Goal: Task Accomplishment & Management: Manage account settings

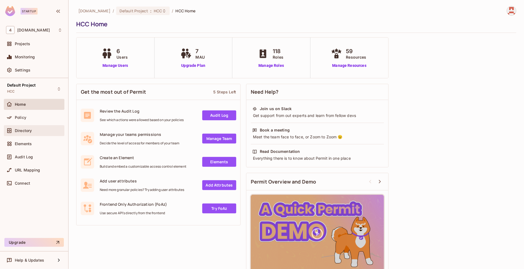
click at [32, 129] on span "Directory" at bounding box center [23, 131] width 17 height 4
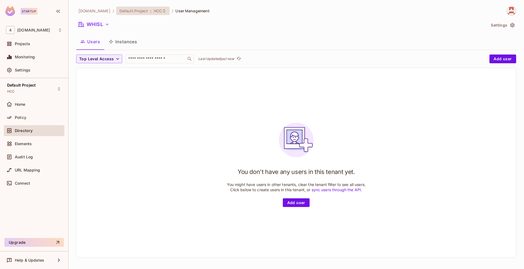
click at [130, 12] on span "Default Project" at bounding box center [133, 10] width 29 height 5
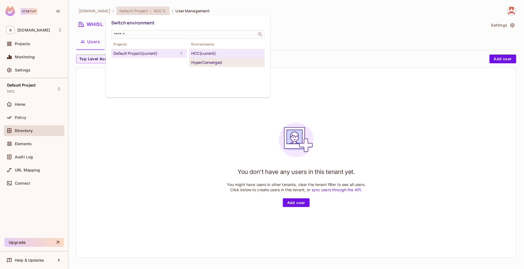
click at [212, 62] on div "HyperConverged" at bounding box center [226, 62] width 71 height 7
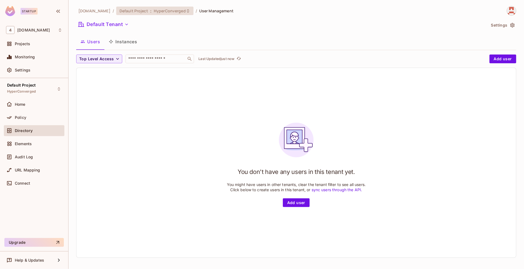
click at [141, 9] on div "Default Project : HyperConverged" at bounding box center [151, 10] width 64 height 5
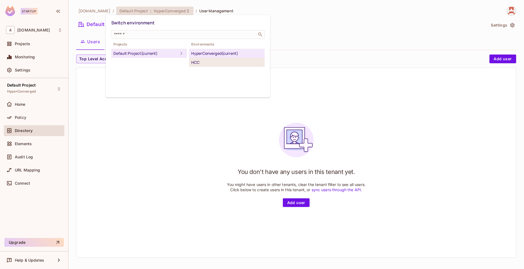
click at [202, 59] on div "HCC" at bounding box center [226, 62] width 71 height 7
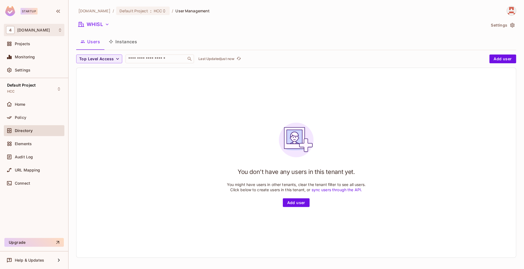
click at [42, 30] on div "4 46labs.com" at bounding box center [34, 30] width 56 height 8
click at [47, 47] on span "[DOMAIN_NAME]" at bounding box center [31, 46] width 38 height 5
click at [89, 10] on span "[DOMAIN_NAME]" at bounding box center [94, 10] width 32 height 5
click at [20, 47] on div "Projects" at bounding box center [34, 44] width 56 height 7
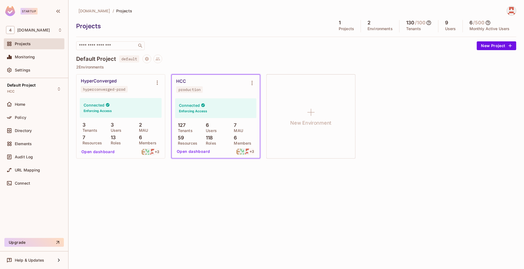
click at [208, 92] on div "HCC production" at bounding box center [211, 86] width 70 height 14
click at [190, 151] on button "Open dashboard" at bounding box center [194, 151] width 38 height 9
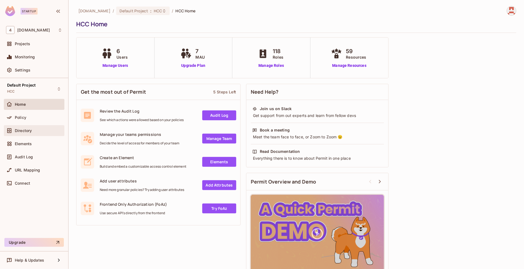
click at [28, 132] on span "Directory" at bounding box center [23, 131] width 17 height 4
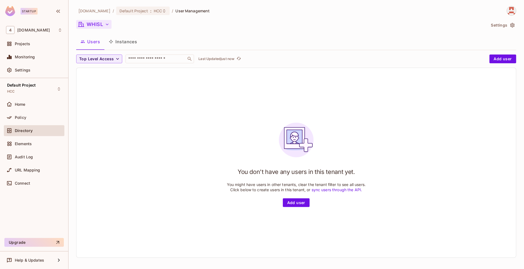
click at [102, 26] on button "WHISL" at bounding box center [93, 24] width 35 height 9
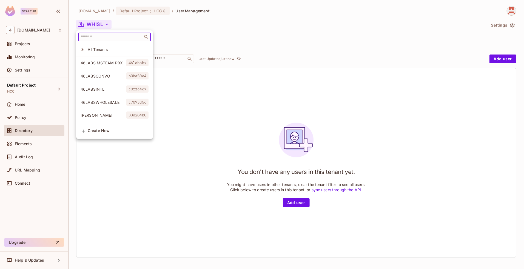
click at [91, 35] on input "text" at bounding box center [110, 36] width 61 height 5
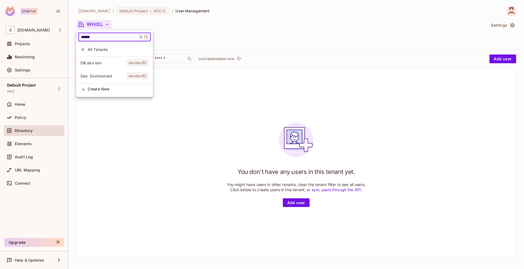
type input "******"
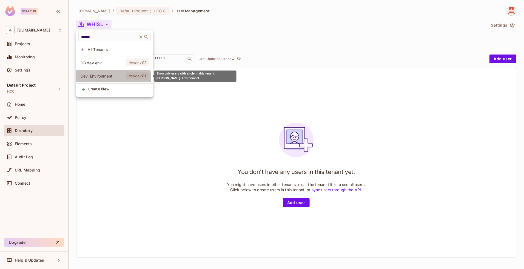
click at [109, 77] on span "Dev. Environment" at bounding box center [104, 75] width 46 height 5
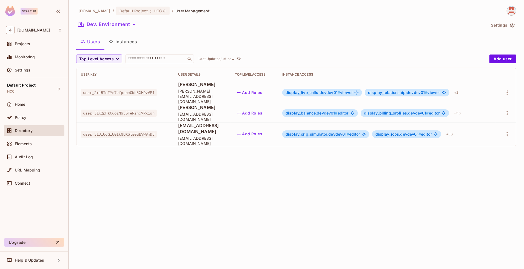
click at [128, 131] on span "user_31Jl06Gr8GlkN8XStseGBVW9mDJ" at bounding box center [119, 134] width 76 height 7
copy span "user_31Jl06Gr8GlkN8XStseGBVW9mDJ"
click at [508, 131] on icon "button" at bounding box center [507, 134] width 7 height 7
click at [487, 138] on li "Edit" at bounding box center [483, 139] width 49 height 12
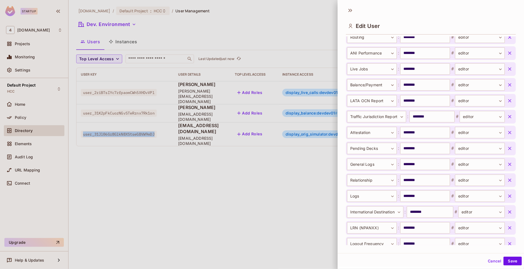
scroll to position [943, 0]
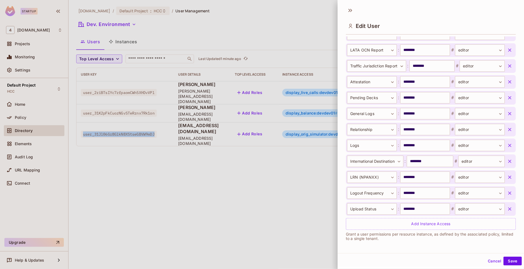
click at [507, 207] on icon "button" at bounding box center [509, 208] width 5 height 5
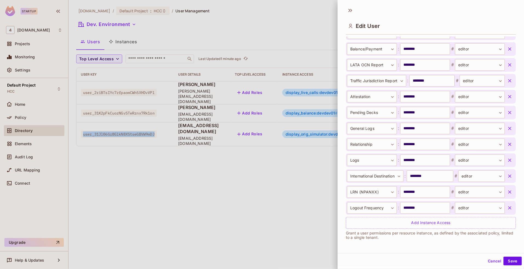
scroll to position [928, 0]
click at [507, 208] on icon "button" at bounding box center [509, 208] width 5 height 5
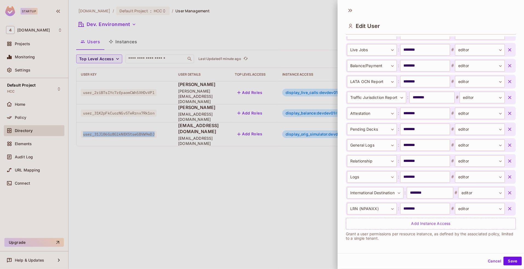
click at [507, 208] on icon "button" at bounding box center [509, 208] width 5 height 5
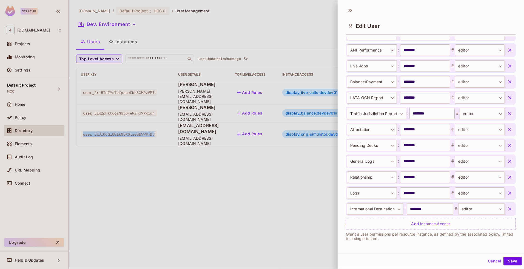
click at [507, 208] on icon "button" at bounding box center [509, 208] width 5 height 5
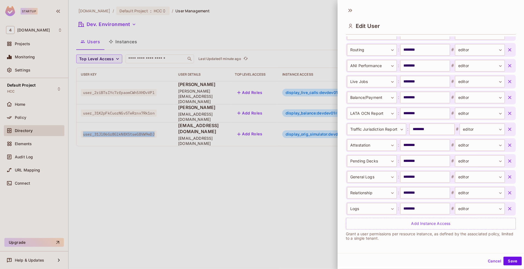
click at [507, 208] on icon "button" at bounding box center [509, 208] width 5 height 5
click at [508, 208] on icon "button" at bounding box center [509, 208] width 3 height 3
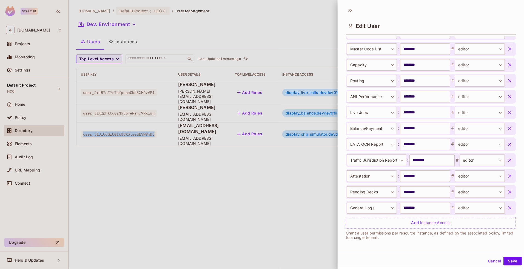
scroll to position [848, 0]
click at [507, 208] on icon "button" at bounding box center [509, 208] width 5 height 5
click at [507, 208] on icon "button" at bounding box center [509, 207] width 5 height 5
click at [508, 194] on icon "button" at bounding box center [509, 191] width 3 height 3
click at [507, 179] on icon "button" at bounding box center [509, 175] width 5 height 5
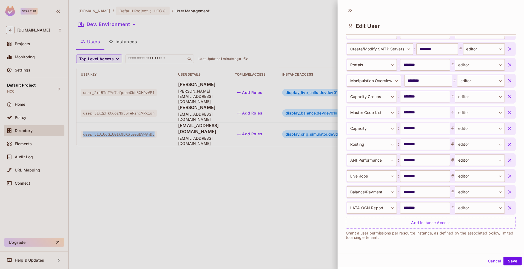
click at [507, 208] on icon "button" at bounding box center [509, 207] width 5 height 5
click at [508, 194] on icon "button" at bounding box center [509, 191] width 3 height 3
click at [507, 179] on icon "button" at bounding box center [509, 175] width 5 height 5
click at [507, 163] on icon "button" at bounding box center [509, 160] width 5 height 5
click at [507, 147] on icon "button" at bounding box center [509, 144] width 5 height 5
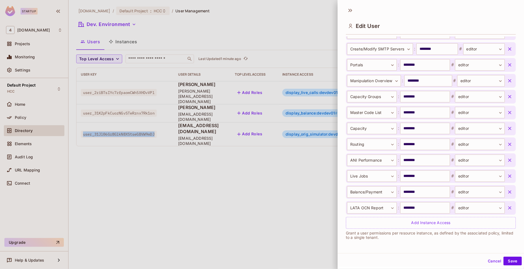
click at [507, 131] on icon "button" at bounding box center [509, 128] width 5 height 5
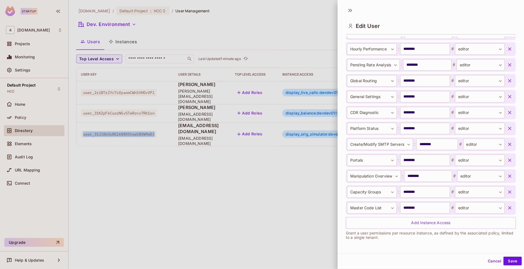
click at [507, 208] on icon "button" at bounding box center [509, 207] width 5 height 5
click at [507, 195] on icon "button" at bounding box center [509, 191] width 5 height 5
click at [507, 179] on icon "button" at bounding box center [509, 175] width 5 height 5
click at [508, 162] on icon "button" at bounding box center [509, 160] width 3 height 3
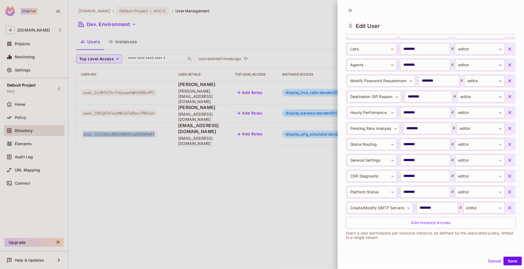
click at [507, 208] on icon "button" at bounding box center [509, 207] width 5 height 5
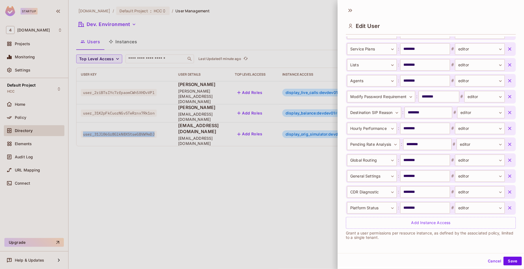
scroll to position [610, 0]
click at [507, 208] on icon "button" at bounding box center [509, 208] width 5 height 5
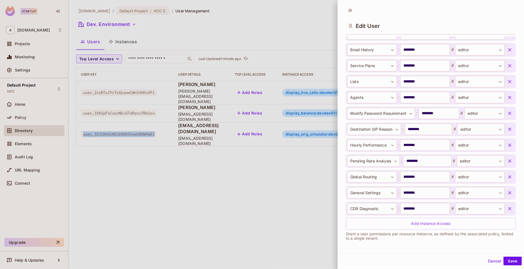
click at [507, 208] on icon "button" at bounding box center [509, 208] width 5 height 5
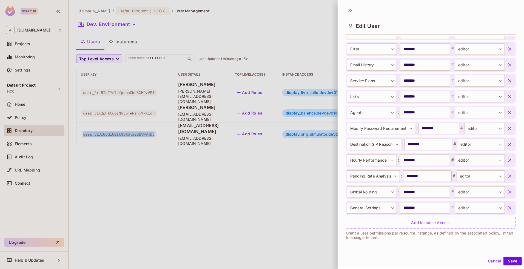
scroll to position [578, 0]
click at [507, 208] on icon "button" at bounding box center [509, 208] width 5 height 5
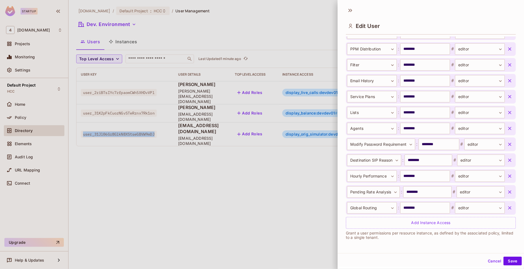
click at [507, 208] on icon "button" at bounding box center [509, 207] width 5 height 5
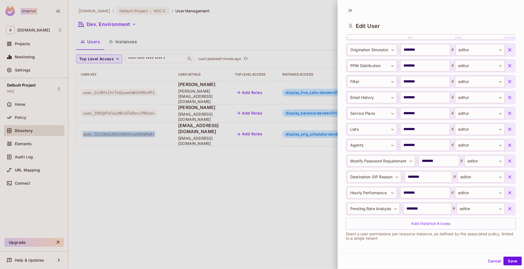
click at [507, 208] on icon "button" at bounding box center [509, 208] width 5 height 5
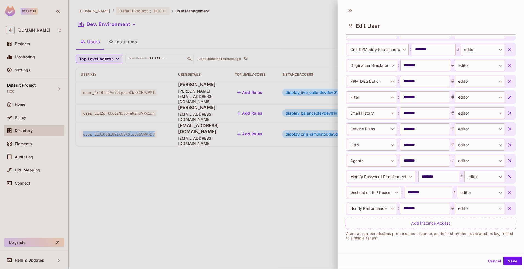
click at [507, 208] on icon "button" at bounding box center [509, 208] width 5 height 5
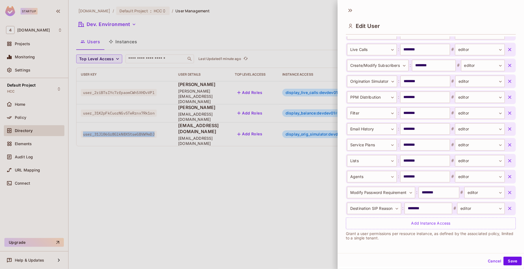
click at [507, 208] on icon "button" at bounding box center [509, 208] width 5 height 5
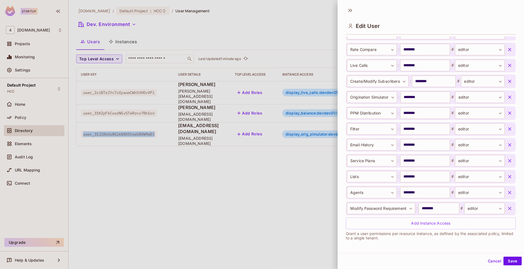
click at [507, 208] on icon "button" at bounding box center [509, 208] width 5 height 5
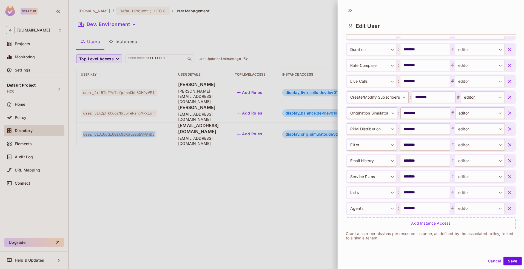
click at [507, 208] on icon "button" at bounding box center [509, 208] width 5 height 5
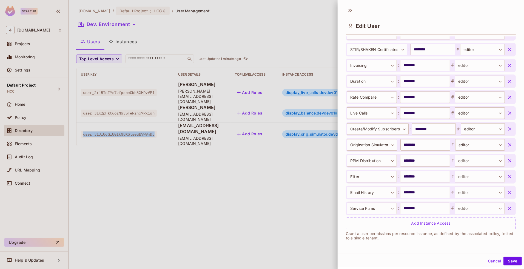
click at [507, 208] on icon "button" at bounding box center [509, 208] width 5 height 5
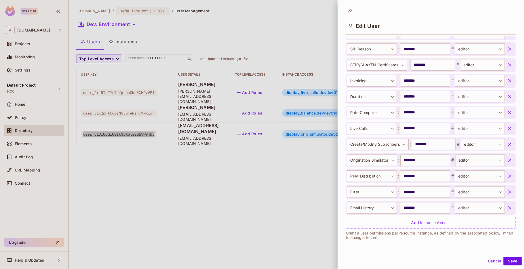
scroll to position [435, 0]
click at [508, 207] on icon "button" at bounding box center [509, 208] width 3 height 3
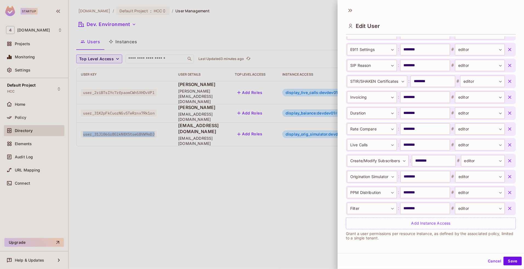
click at [508, 207] on icon "button" at bounding box center [509, 208] width 3 height 3
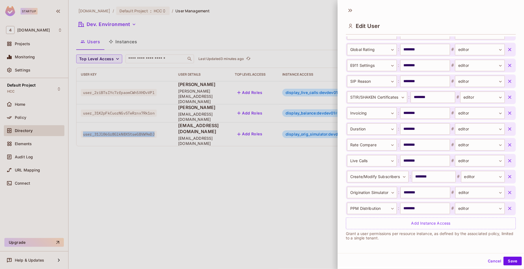
click at [508, 207] on icon "button" at bounding box center [509, 208] width 3 height 3
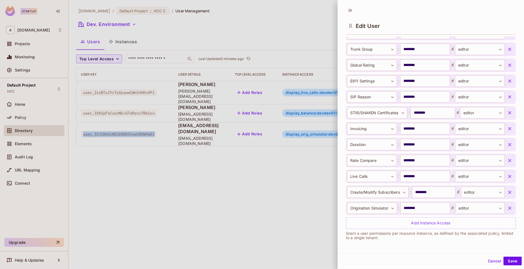
click at [508, 207] on icon "button" at bounding box center [509, 208] width 3 height 3
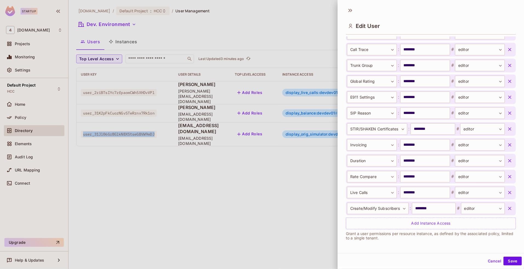
click at [508, 207] on icon "button" at bounding box center [509, 208] width 3 height 3
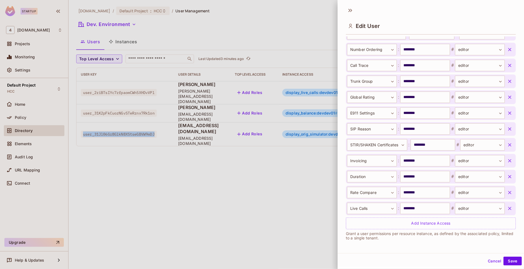
click at [508, 207] on icon "button" at bounding box center [509, 208] width 3 height 3
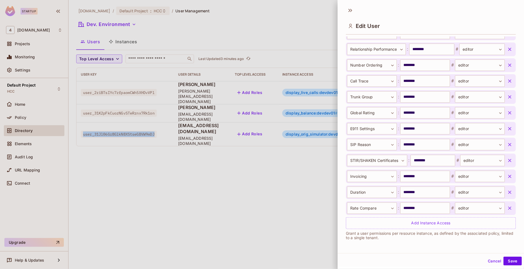
click at [508, 207] on icon "button" at bounding box center [509, 208] width 3 height 3
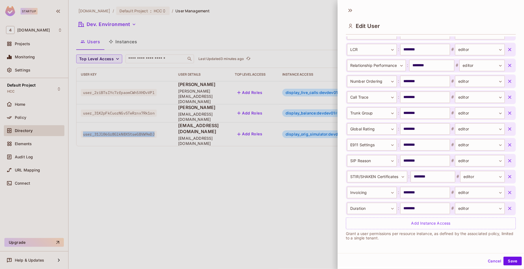
click at [508, 207] on icon "button" at bounding box center [509, 208] width 3 height 3
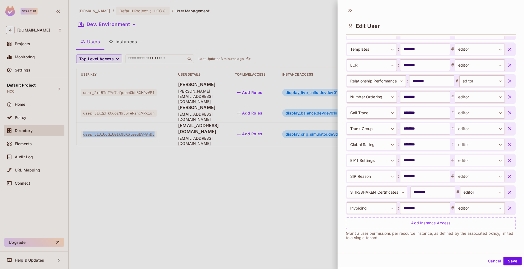
click at [508, 207] on icon "button" at bounding box center [509, 208] width 3 height 3
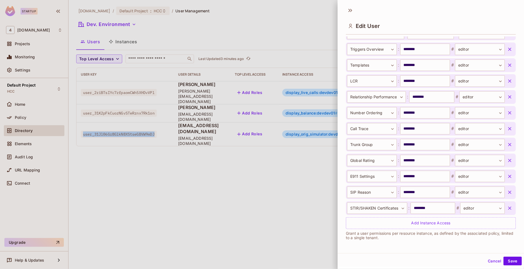
click at [508, 207] on icon "button" at bounding box center [509, 208] width 3 height 3
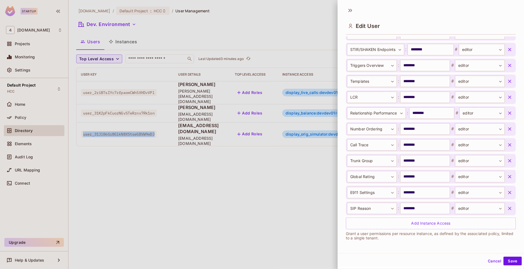
click at [508, 207] on icon "button" at bounding box center [509, 208] width 3 height 3
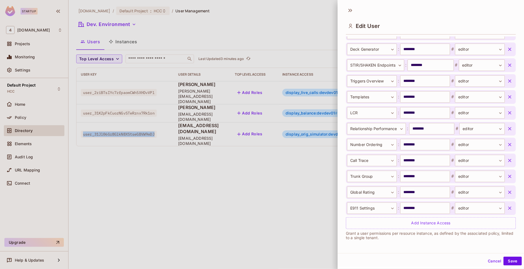
click at [508, 207] on icon "button" at bounding box center [509, 208] width 3 height 3
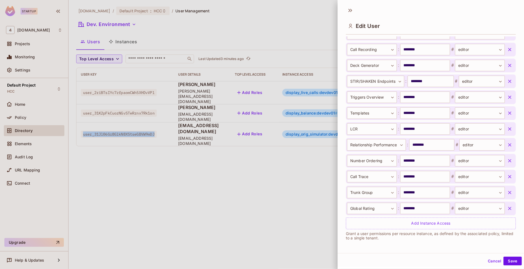
click at [508, 207] on icon "button" at bounding box center [509, 208] width 3 height 3
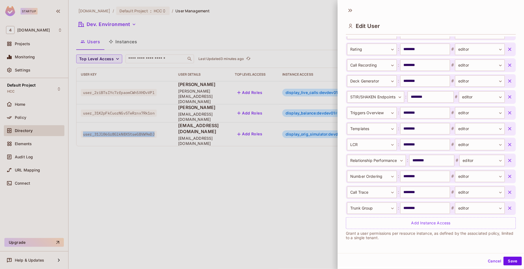
click at [508, 207] on icon "button" at bounding box center [509, 208] width 3 height 3
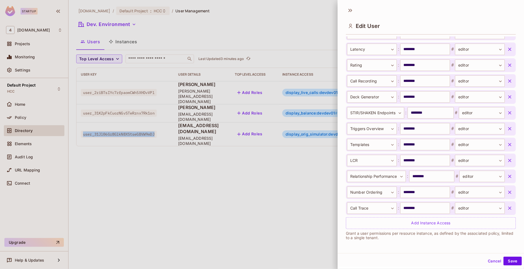
click at [508, 207] on icon "button" at bounding box center [509, 208] width 3 height 3
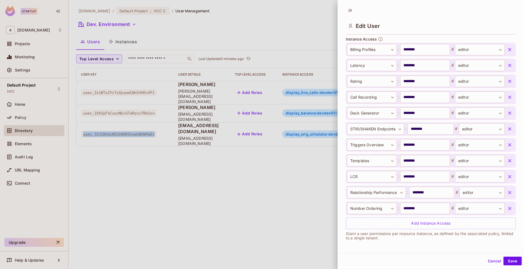
click at [508, 207] on icon "button" at bounding box center [509, 208] width 3 height 3
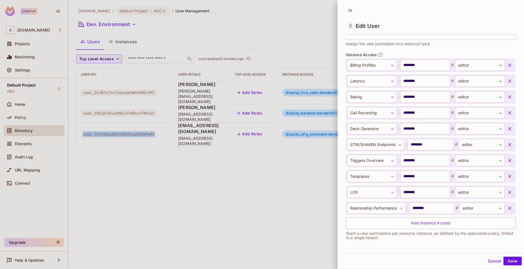
click at [508, 207] on icon "button" at bounding box center [509, 208] width 3 height 3
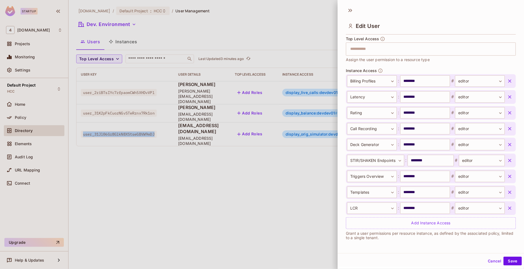
click at [508, 207] on icon "button" at bounding box center [509, 208] width 3 height 3
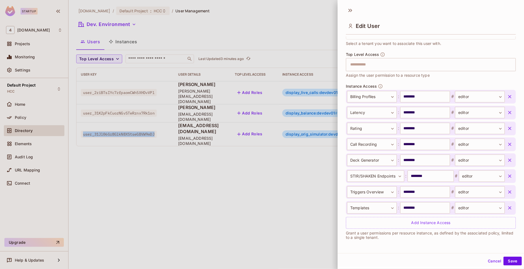
click at [508, 207] on icon "button" at bounding box center [509, 207] width 3 height 3
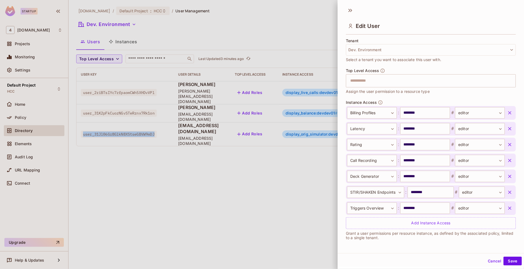
click at [508, 207] on icon "button" at bounding box center [509, 208] width 3 height 3
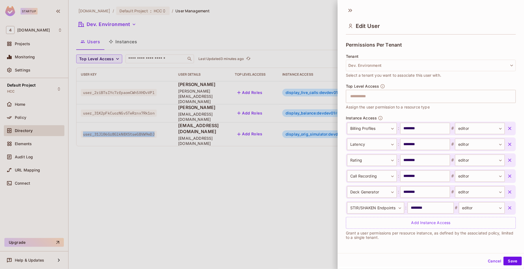
click at [508, 207] on icon "button" at bounding box center [509, 207] width 3 height 3
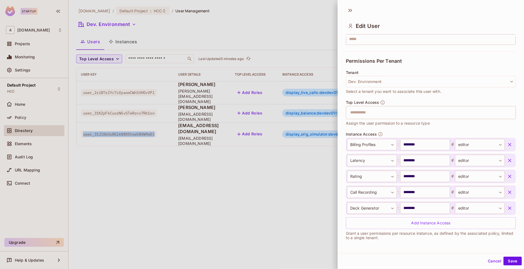
click at [508, 207] on icon "button" at bounding box center [509, 208] width 3 height 3
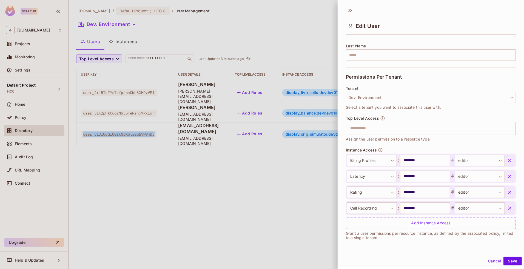
click at [508, 207] on icon "button" at bounding box center [509, 208] width 3 height 3
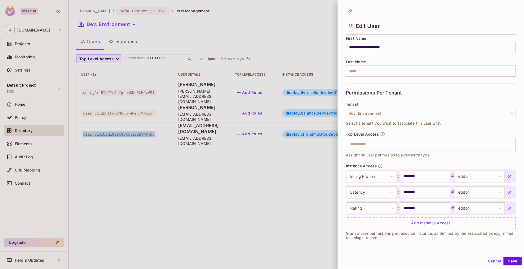
click at [508, 207] on icon "button" at bounding box center [509, 208] width 3 height 3
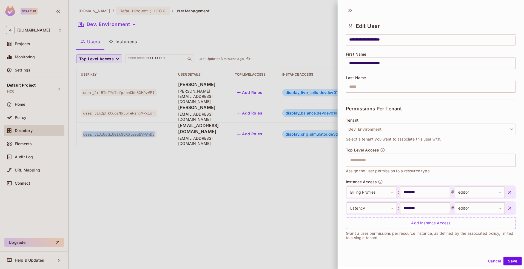
click at [508, 207] on icon "button" at bounding box center [509, 208] width 3 height 3
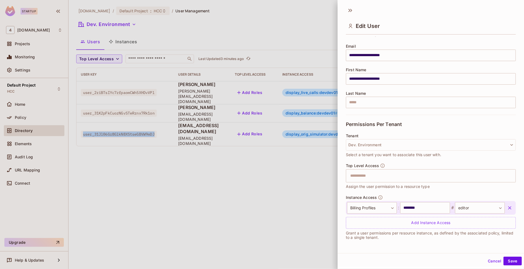
click at [508, 207] on icon "button" at bounding box center [509, 207] width 3 height 3
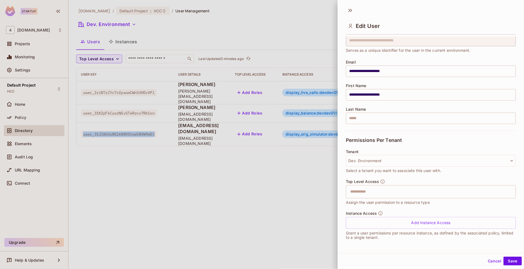
scroll to position [22, 0]
click at [510, 262] on button "Save" at bounding box center [512, 261] width 18 height 9
click at [274, 178] on div at bounding box center [262, 134] width 524 height 269
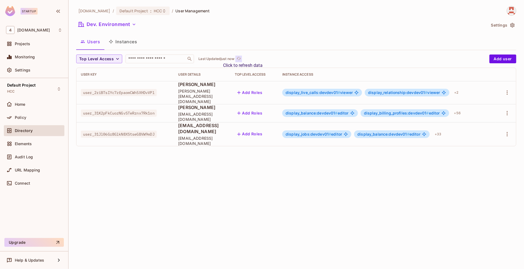
click at [239, 58] on icon "refresh" at bounding box center [239, 58] width 5 height 5
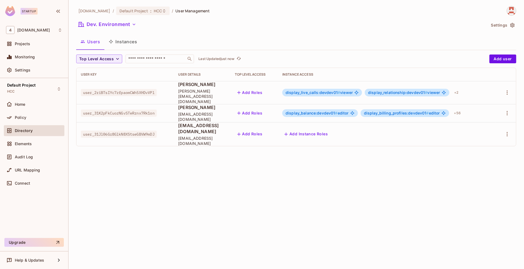
click at [107, 131] on span "user_31Jl06Gr8GlkN8XStseGBVW9mDJ" at bounding box center [119, 134] width 76 height 7
copy span "user_31Jl06Gr8GlkN8XStseGBVW9mDJ"
click at [117, 23] on button "Dev. Environment" at bounding box center [107, 24] width 62 height 9
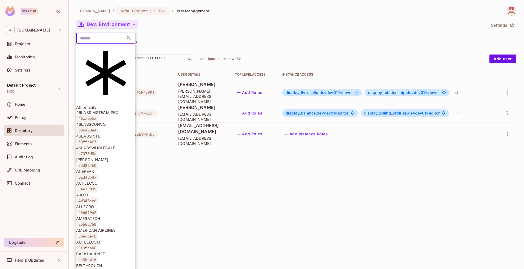
click at [100, 38] on input "text" at bounding box center [100, 38] width 48 height 11
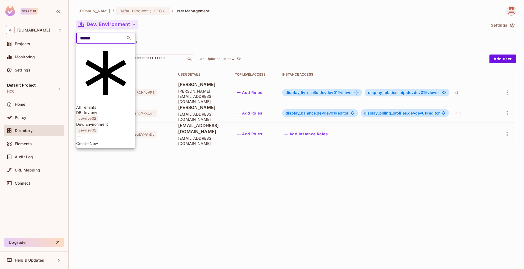
type input "******"
click at [329, 140] on div at bounding box center [262, 134] width 524 height 269
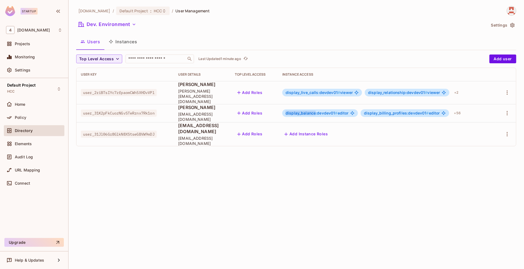
drag, startPoint x: 297, startPoint y: 109, endPoint x: 327, endPoint y: 110, distance: 30.2
click at [327, 111] on span "display_balance:devdev01 #" at bounding box center [312, 113] width 52 height 5
drag, startPoint x: 298, startPoint y: 107, endPoint x: 362, endPoint y: 107, distance: 64.1
click at [358, 109] on div "display_balance:devdev01 # editor" at bounding box center [320, 113] width 76 height 8
copy span "display_balance:devdev01 # editor"
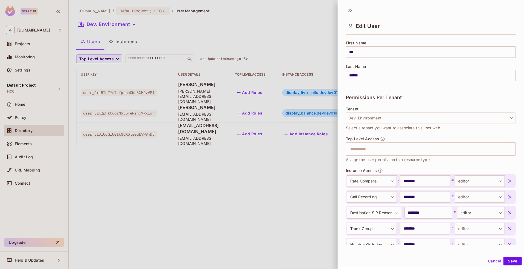
scroll to position [70, 0]
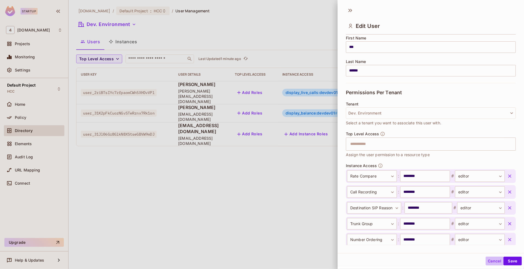
click at [486, 259] on button "Cancel" at bounding box center [495, 261] width 18 height 9
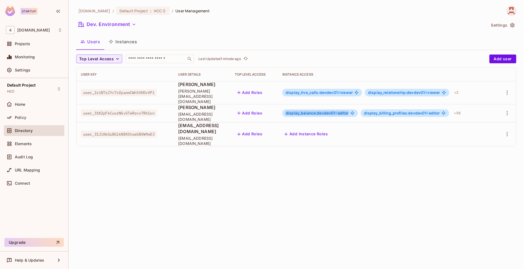
drag, startPoint x: 298, startPoint y: 107, endPoint x: 359, endPoint y: 108, distance: 61.4
click at [349, 111] on span "display_balance:devdev01 # editor" at bounding box center [317, 113] width 63 height 4
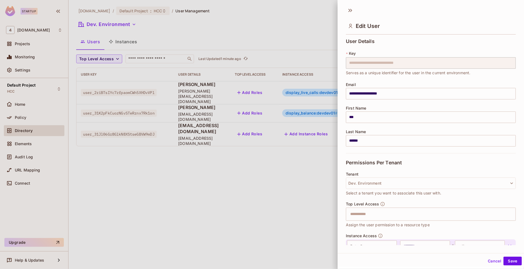
click at [313, 110] on div "**********" at bounding box center [262, 134] width 524 height 269
click at [313, 106] on div at bounding box center [262, 134] width 524 height 269
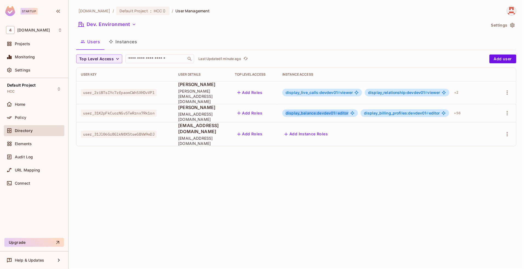
drag, startPoint x: 298, startPoint y: 109, endPoint x: 360, endPoint y: 108, distance: 61.7
click at [358, 109] on div "display_balance:devdev01 # editor" at bounding box center [320, 113] width 76 height 8
copy span "display_balance:devdev01 # editor"
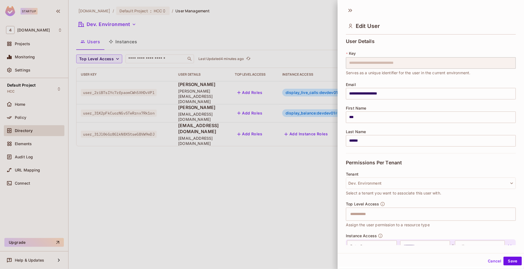
click at [272, 192] on div at bounding box center [262, 134] width 524 height 269
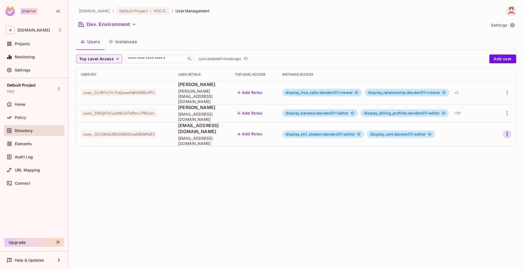
click at [508, 131] on icon "button" at bounding box center [507, 134] width 7 height 7
click at [411, 163] on div at bounding box center [262, 134] width 524 height 269
click at [508, 131] on icon "button" at bounding box center [507, 134] width 7 height 7
click at [409, 164] on div at bounding box center [262, 134] width 524 height 269
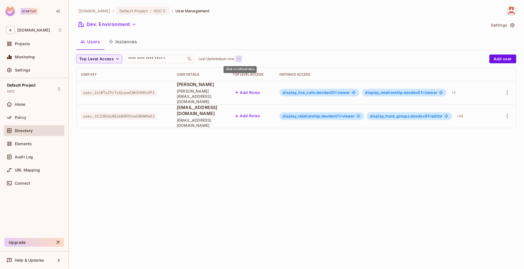
click at [241, 58] on icon "refresh" at bounding box center [239, 58] width 5 height 5
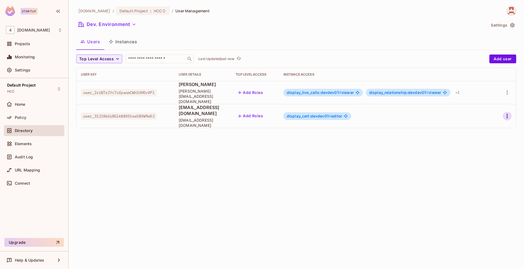
click at [506, 113] on icon "button" at bounding box center [507, 116] width 7 height 7
click at [421, 132] on div at bounding box center [262, 134] width 524 height 269
click at [320, 114] on span "display_cert:devdev01 #" at bounding box center [309, 116] width 44 height 5
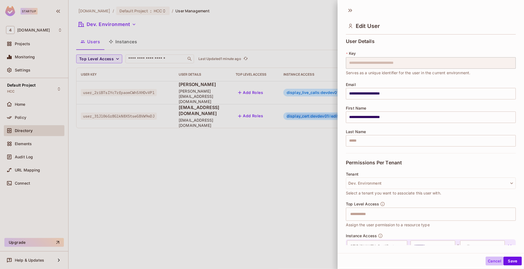
click at [486, 260] on button "Cancel" at bounding box center [495, 261] width 18 height 9
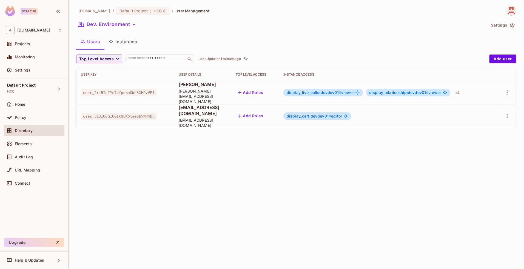
click at [383, 214] on div "46labs.com / Default Project : HCC / User Management Dev. Environment Settings …" at bounding box center [296, 134] width 455 height 269
click at [504, 113] on icon "button" at bounding box center [507, 116] width 7 height 7
click at [482, 118] on span "Edit" at bounding box center [478, 121] width 11 height 9
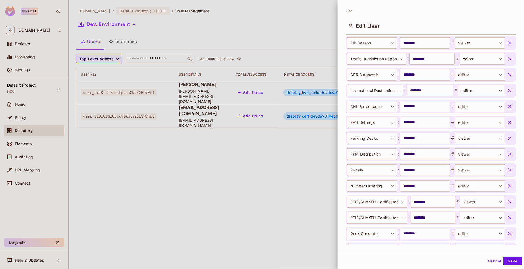
scroll to position [329, 0]
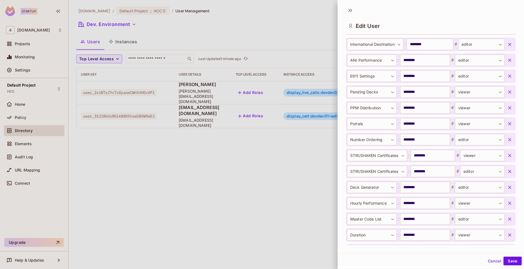
click at [505, 158] on button "button" at bounding box center [510, 156] width 10 height 10
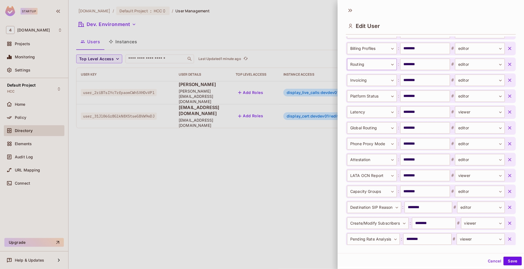
scroll to position [959, 0]
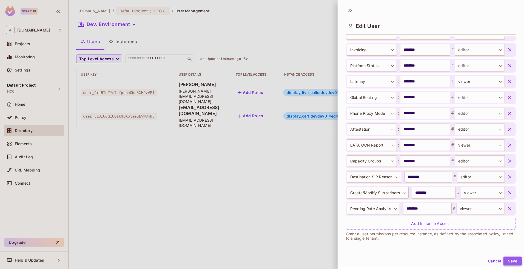
click at [509, 263] on button "Save" at bounding box center [512, 261] width 18 height 9
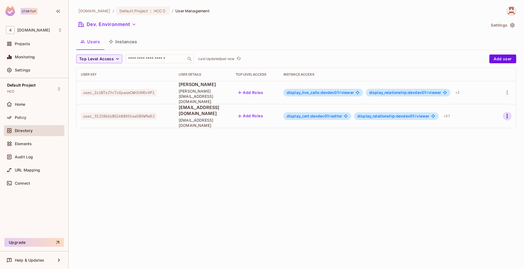
click at [505, 113] on icon "button" at bounding box center [507, 116] width 7 height 7
click at [483, 118] on span "Edit" at bounding box center [478, 121] width 11 height 9
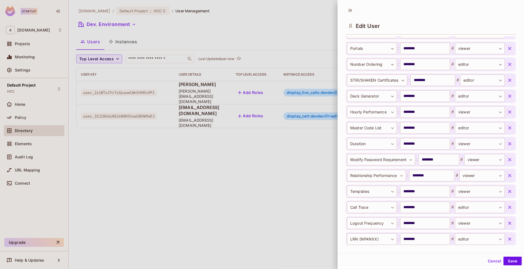
scroll to position [356, 0]
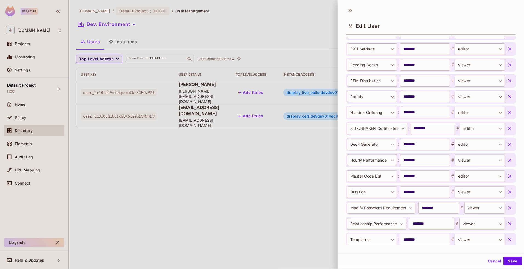
click at [508, 128] on icon "button" at bounding box center [509, 128] width 3 height 3
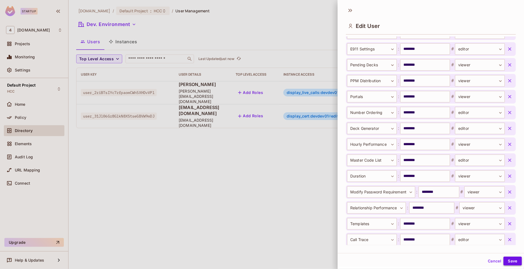
click at [506, 263] on button "Save" at bounding box center [512, 261] width 18 height 9
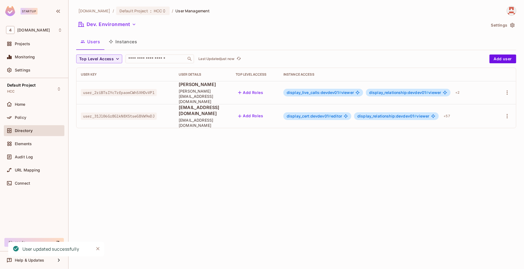
click at [312, 186] on div "46labs.com / Default Project : HCC / User Management Dev. Environment Settings …" at bounding box center [296, 134] width 455 height 269
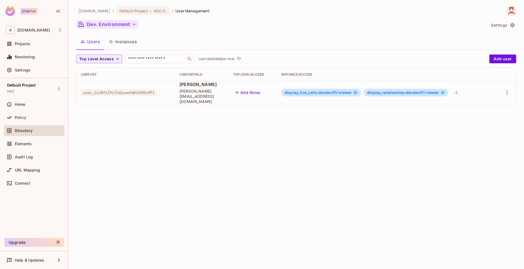
click at [114, 26] on button "Dev. Environment" at bounding box center [107, 24] width 62 height 9
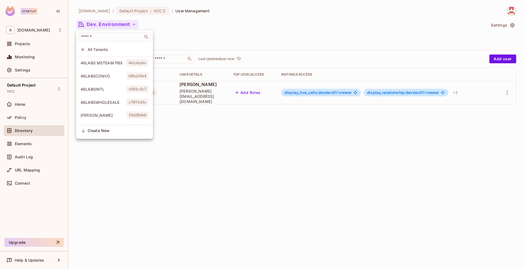
click at [195, 33] on div at bounding box center [262, 134] width 524 height 269
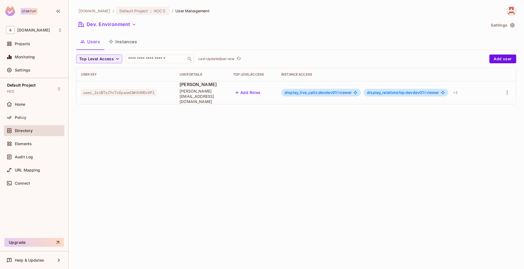
click at [130, 42] on button "Instances" at bounding box center [122, 42] width 37 height 14
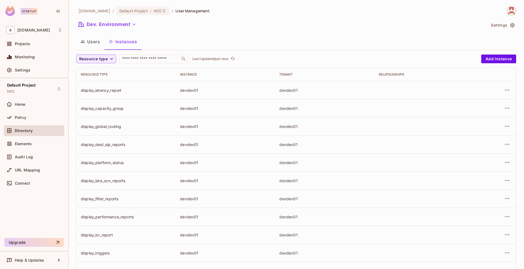
click at [95, 43] on button "Users" at bounding box center [90, 42] width 28 height 14
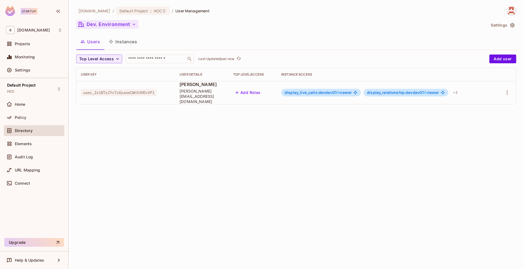
click at [127, 27] on button "Dev. Environment" at bounding box center [107, 24] width 62 height 9
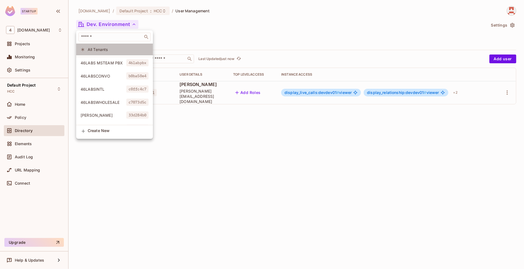
click at [110, 48] on span "All Tenants" at bounding box center [118, 49] width 61 height 5
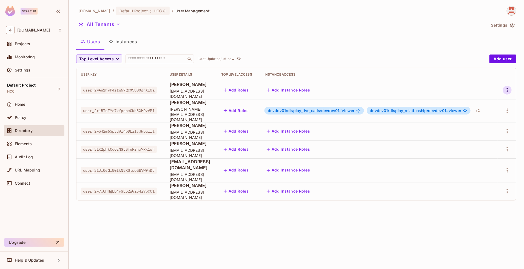
click at [505, 90] on icon "button" at bounding box center [507, 90] width 7 height 7
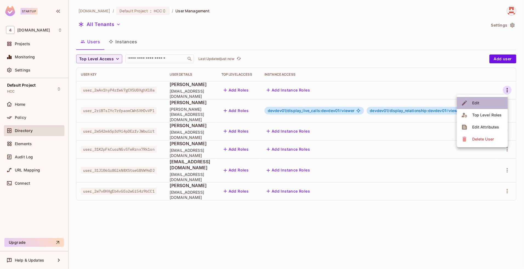
click at [487, 102] on li "Edit" at bounding box center [482, 103] width 51 height 12
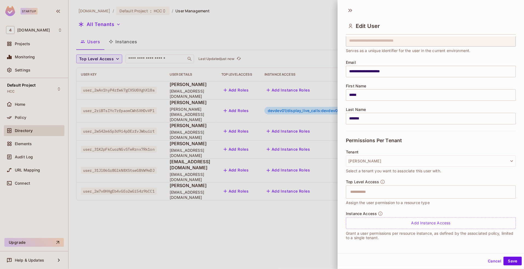
scroll to position [1, 0]
click at [375, 164] on button "Tiberius" at bounding box center [431, 161] width 170 height 12
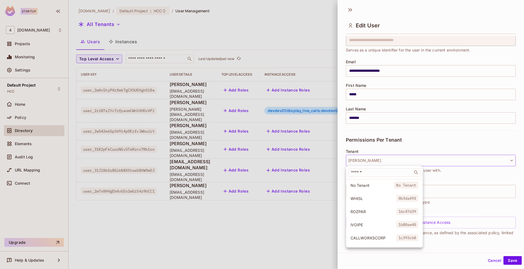
click at [401, 147] on div at bounding box center [262, 134] width 524 height 269
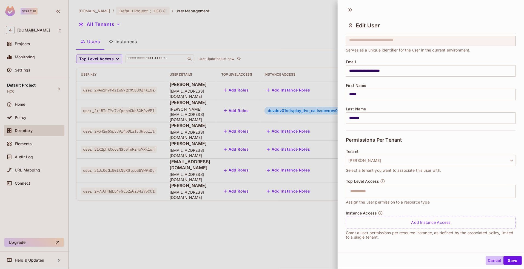
click at [486, 260] on button "Cancel" at bounding box center [495, 260] width 18 height 9
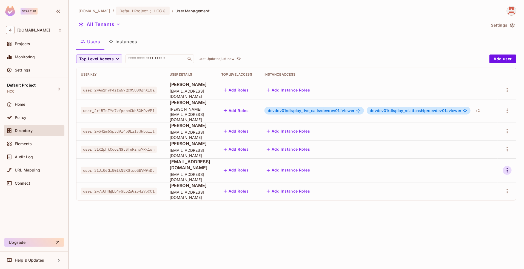
click at [504, 167] on icon "button" at bounding box center [507, 170] width 7 height 7
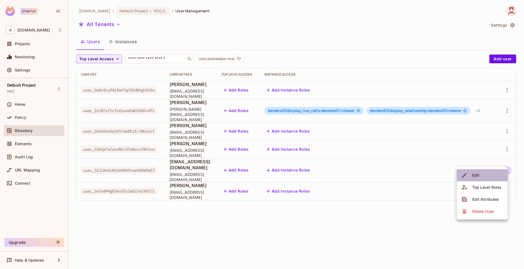
click at [475, 174] on div "Edit" at bounding box center [475, 175] width 7 height 5
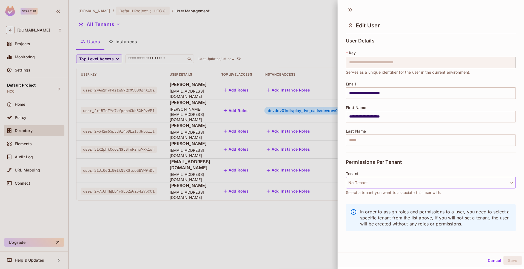
click at [375, 181] on button "No Tenant" at bounding box center [431, 183] width 170 height 12
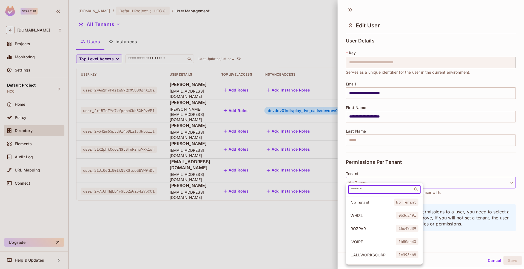
click at [370, 190] on input "text" at bounding box center [380, 189] width 61 height 5
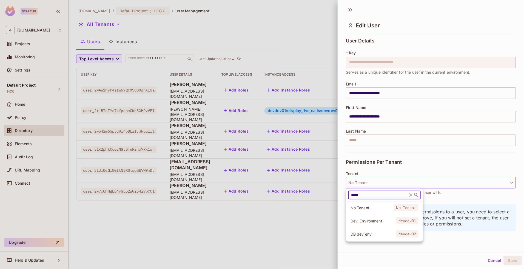
type input "*****"
click at [374, 219] on span "Dev. Environment" at bounding box center [374, 220] width 46 height 5
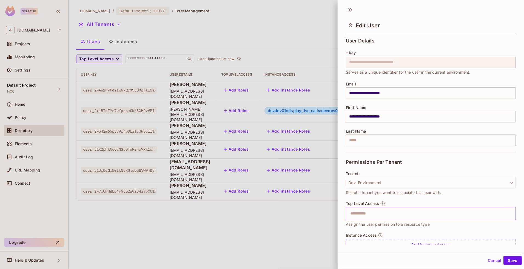
scroll to position [22, 0]
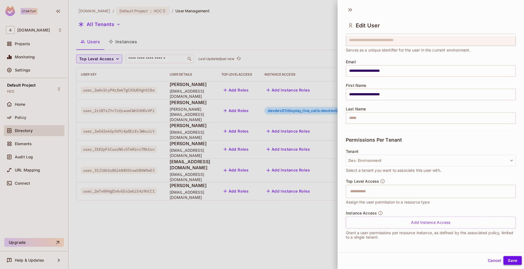
click at [503, 260] on button "Save" at bounding box center [512, 260] width 18 height 9
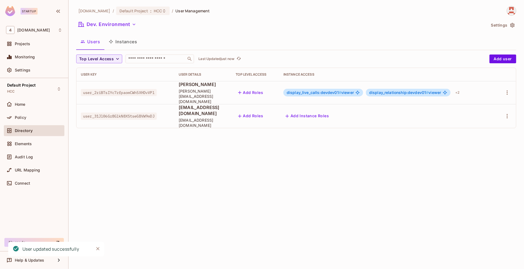
click at [235, 159] on div "46labs.com / Default Project : HCC / User Management Dev. Environment Settings …" at bounding box center [296, 134] width 455 height 269
click at [238, 59] on button "Click to refresh data" at bounding box center [238, 59] width 7 height 7
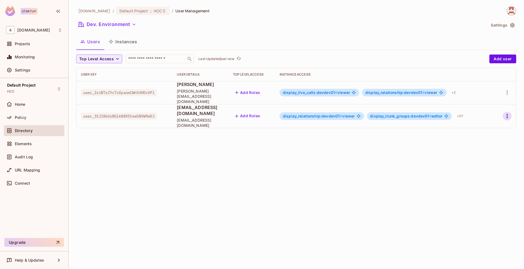
click at [507, 113] on icon "button" at bounding box center [507, 116] width 7 height 7
click at [483, 121] on span "Edit" at bounding box center [478, 121] width 11 height 9
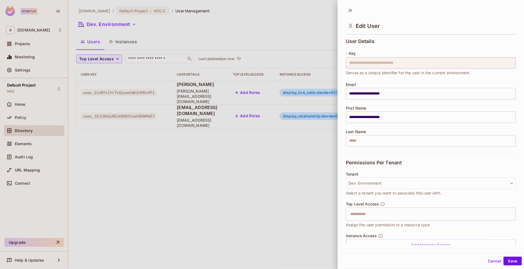
scroll to position [22, 0]
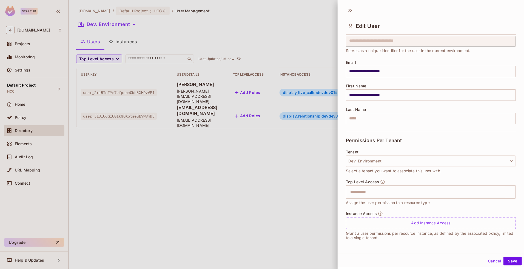
click at [486, 258] on button "Cancel" at bounding box center [495, 261] width 18 height 9
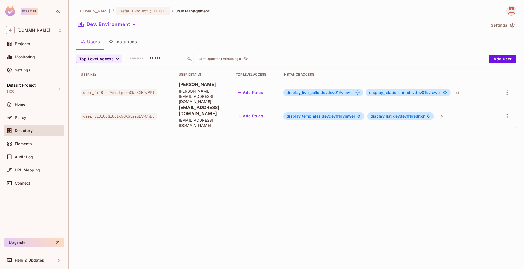
click at [359, 149] on div "[DOMAIN_NAME] / Default Project : HCC / User Management Dev. Environment Settin…" at bounding box center [296, 134] width 455 height 269
